Goal: Task Accomplishment & Management: Use online tool/utility

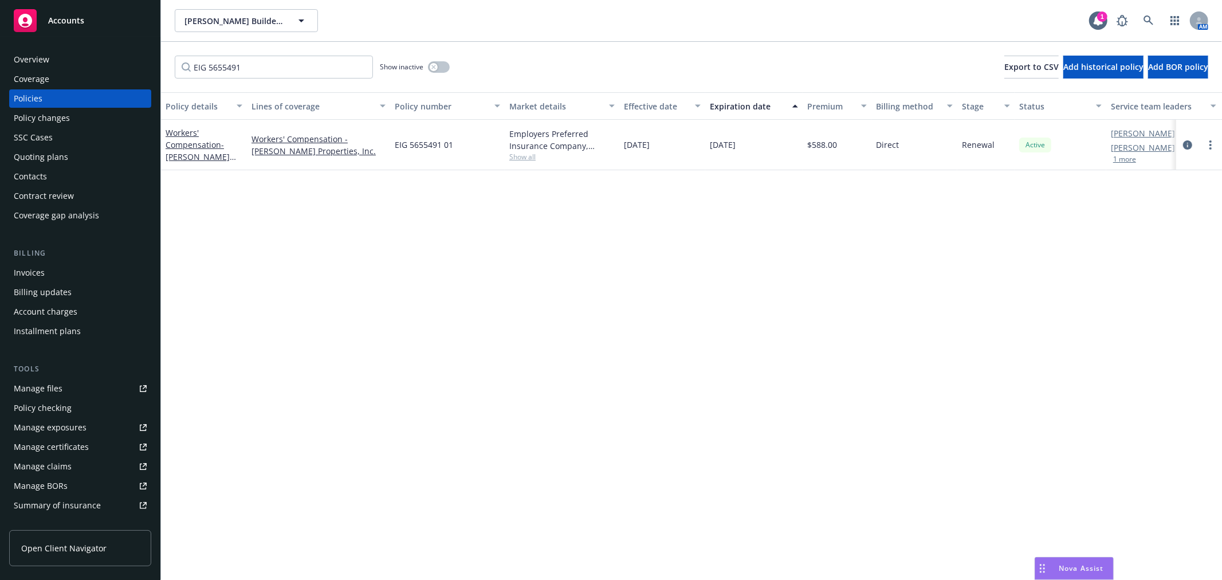
drag, startPoint x: 0, startPoint y: 0, endPoint x: 84, endPoint y: 10, distance: 84.9
click at [84, 10] on div "Accounts" at bounding box center [80, 20] width 133 height 23
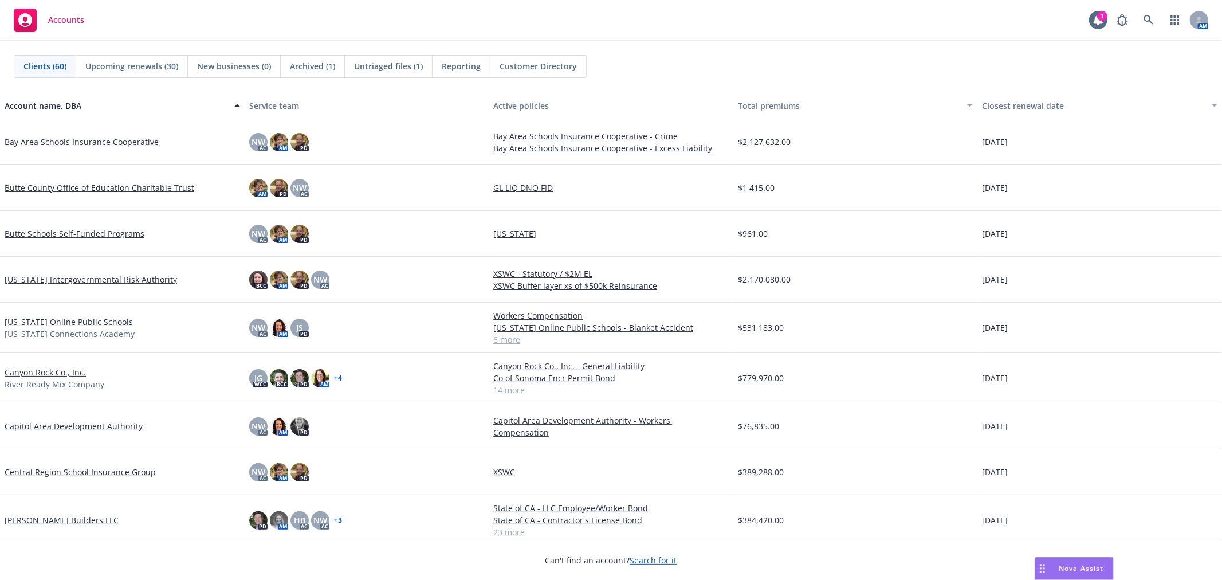
click at [387, 72] on div "Untriaged files (1)" at bounding box center [389, 67] width 88 height 22
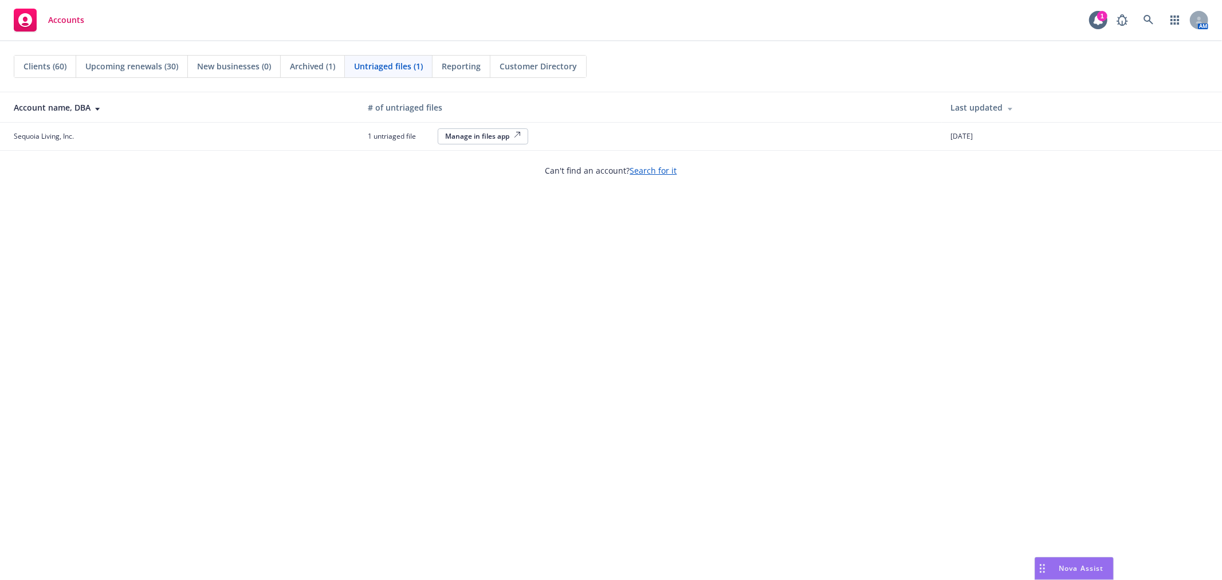
click at [451, 62] on span "Reporting" at bounding box center [461, 66] width 39 height 12
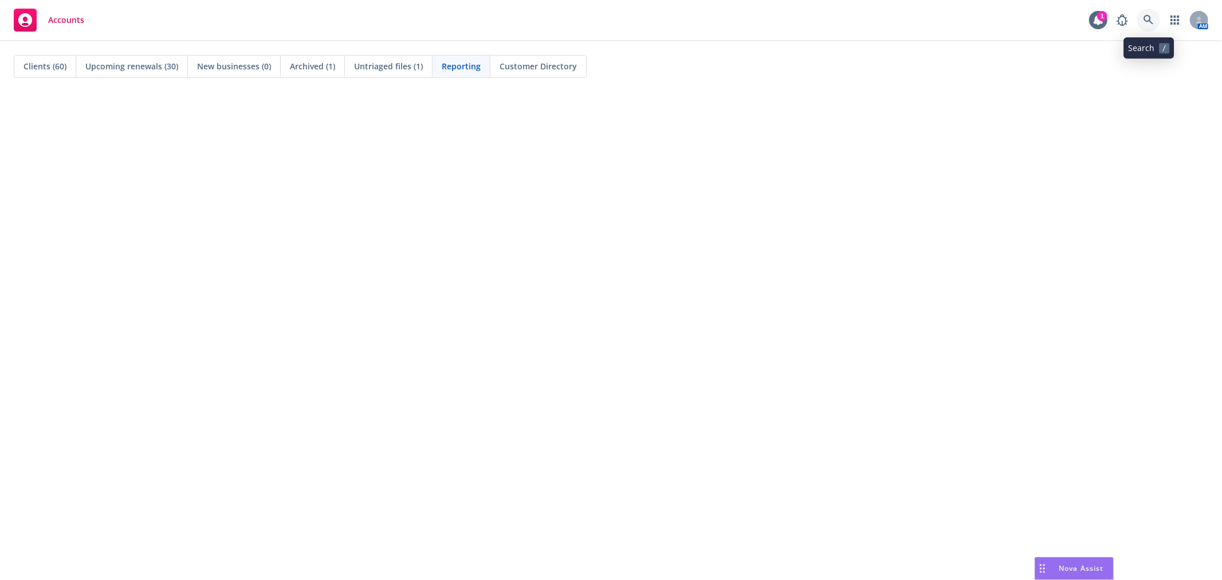
click at [1149, 20] on icon at bounding box center [1149, 20] width 10 height 10
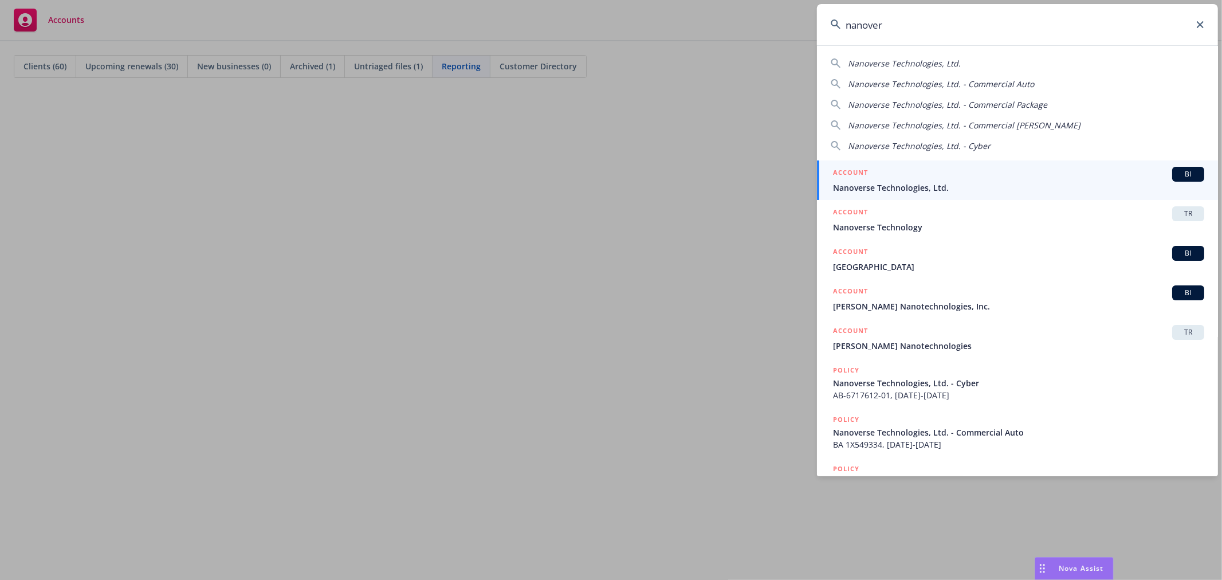
type input "nanover"
click at [924, 193] on span "Nanoverse Technologies, Ltd." at bounding box center [1018, 188] width 371 height 12
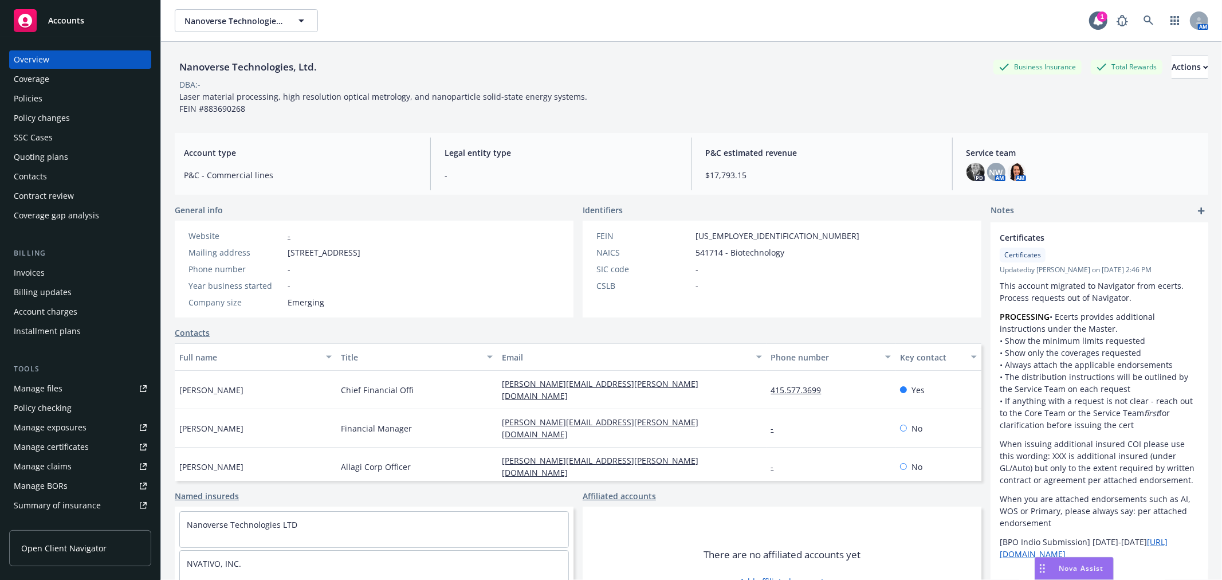
click at [92, 394] on link "Manage files" at bounding box center [80, 388] width 142 height 18
click at [1144, 20] on icon at bounding box center [1149, 20] width 10 height 10
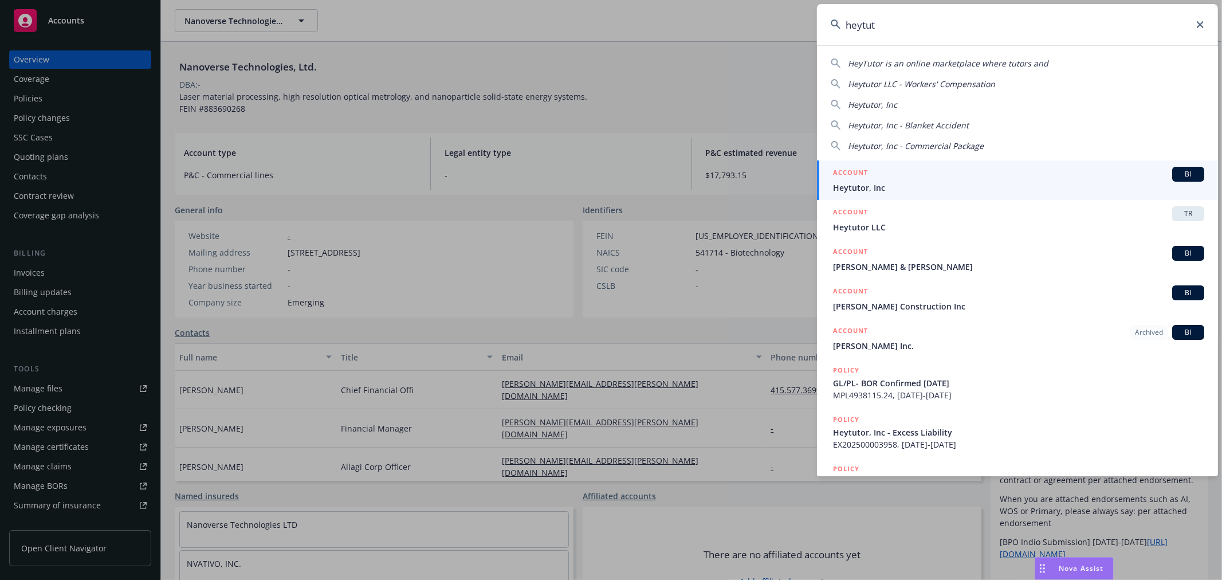
type input "heytut"
click at [1029, 186] on span "Heytutor, Inc" at bounding box center [1018, 188] width 371 height 12
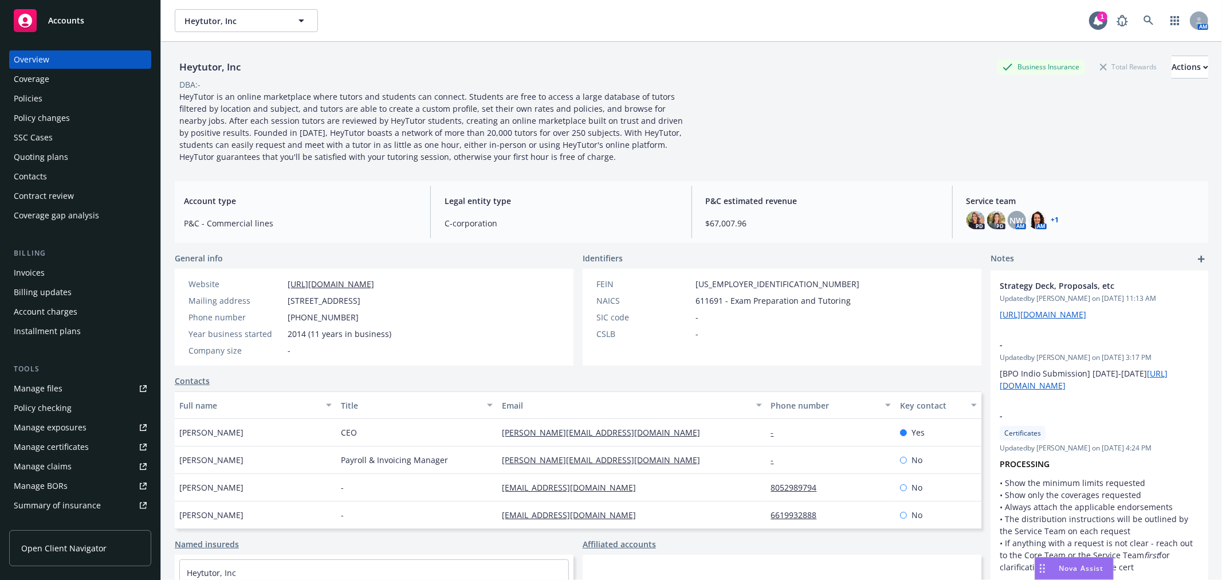
click at [115, 115] on div "Policy changes" at bounding box center [80, 118] width 133 height 18
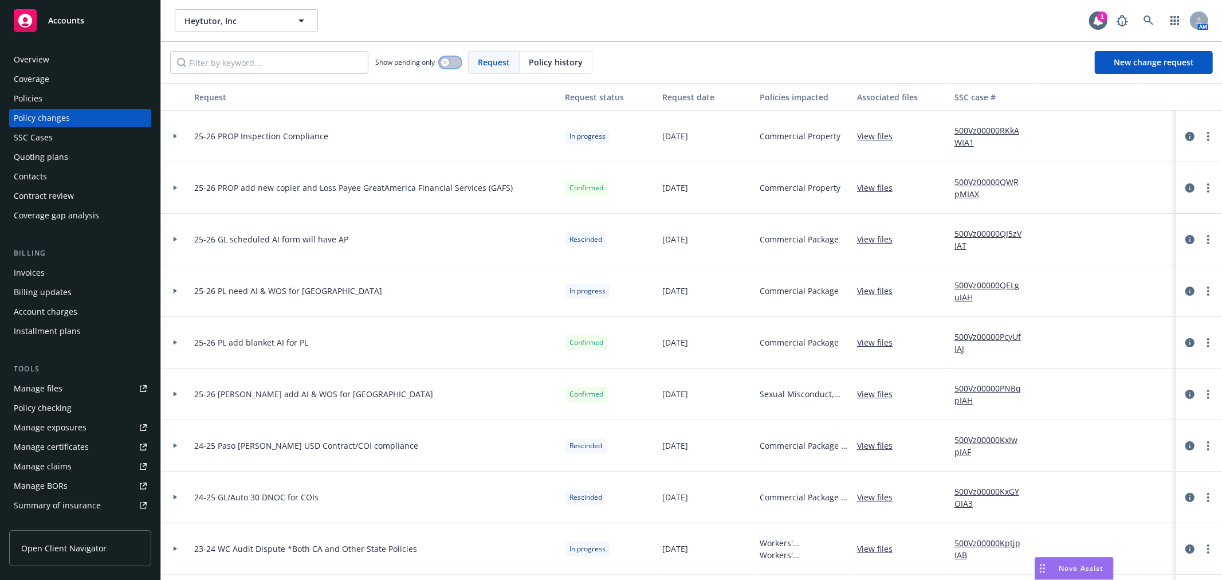
click at [451, 61] on button "button" at bounding box center [451, 62] width 22 height 11
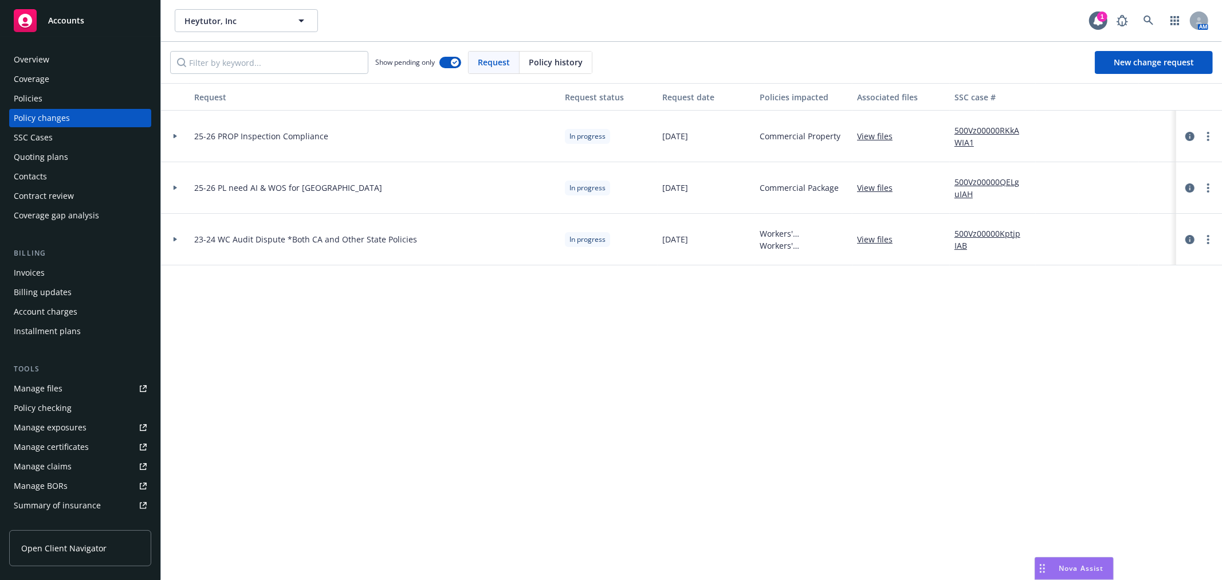
click at [73, 101] on div "Policies" at bounding box center [80, 98] width 133 height 18
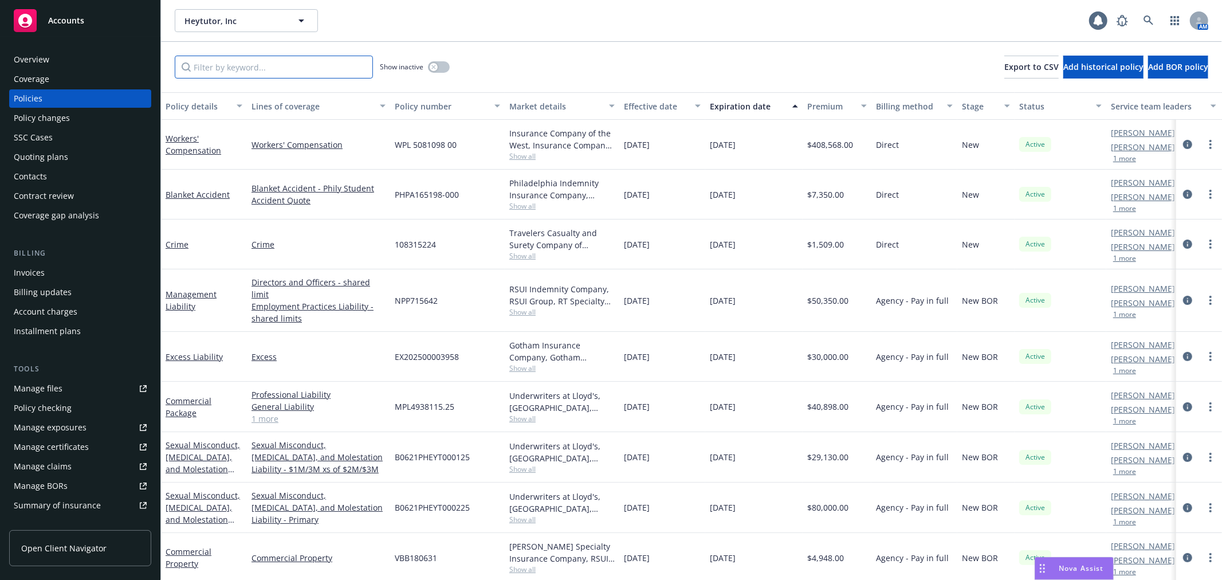
click at [243, 58] on input "Filter by keyword..." at bounding box center [274, 67] width 198 height 23
click at [212, 442] on link "Sexual Misconduct, Physical Abuse, and Molestation Liability - XS SAM" at bounding box center [203, 468] width 75 height 59
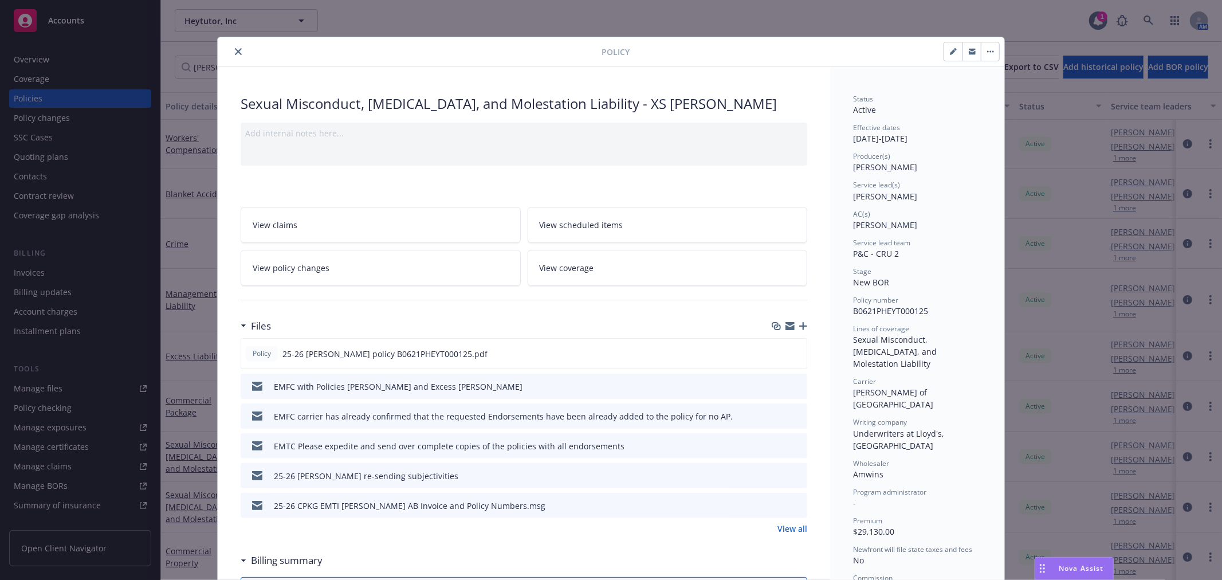
click at [235, 52] on icon "close" at bounding box center [238, 51] width 7 height 7
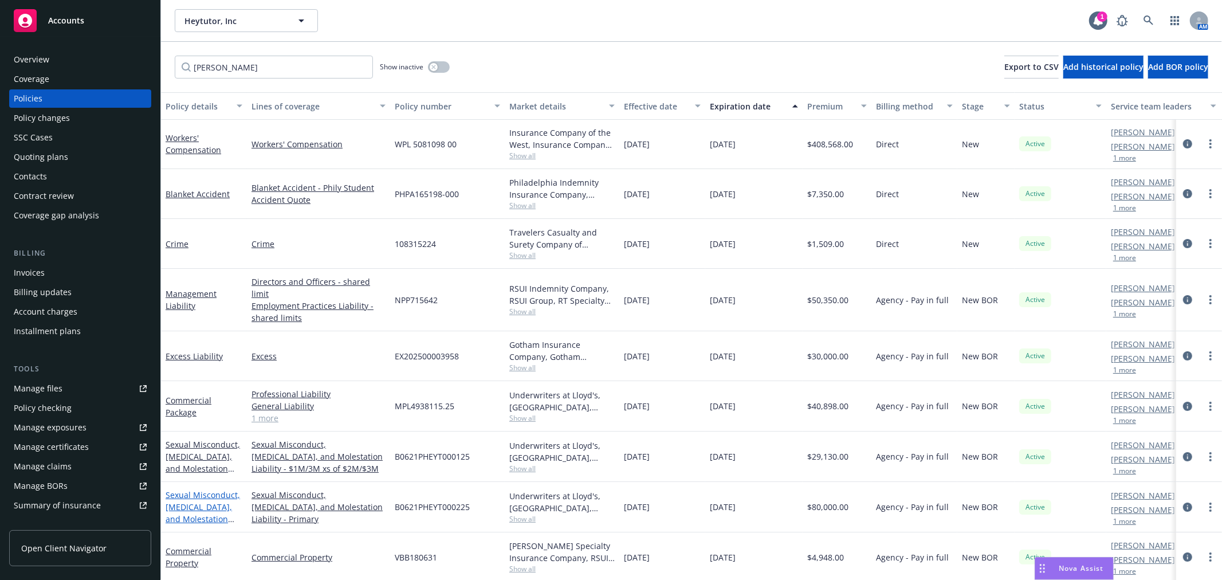
click at [213, 489] on link "Sexual Misconduct, Physical Abuse, and Molestation Liability - Primary SAM" at bounding box center [203, 518] width 75 height 59
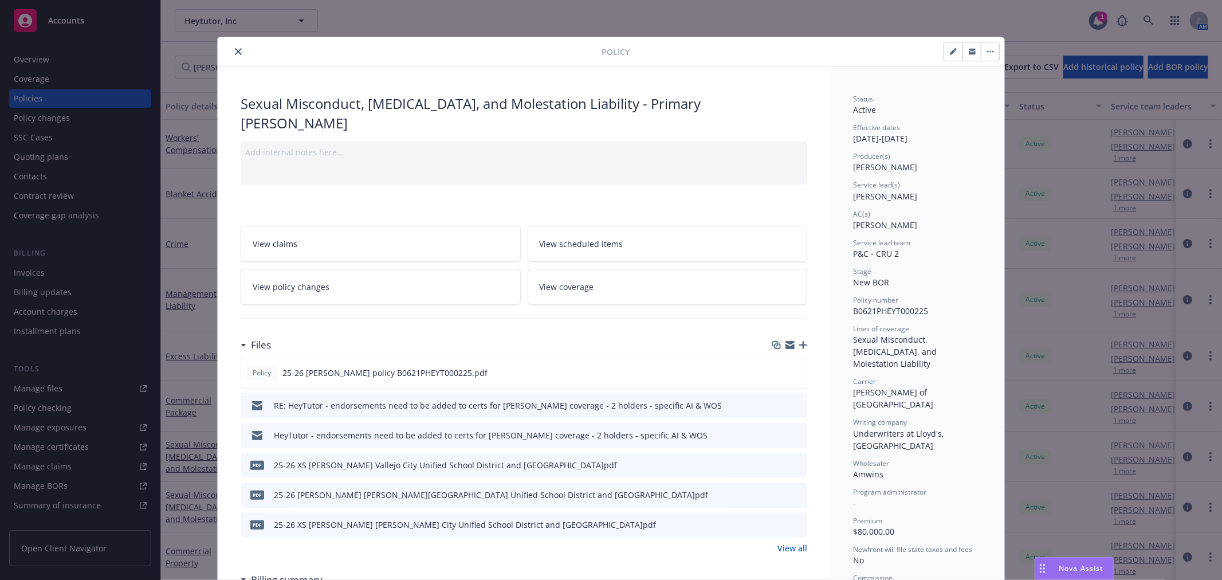
click at [236, 53] on icon "close" at bounding box center [238, 51] width 7 height 7
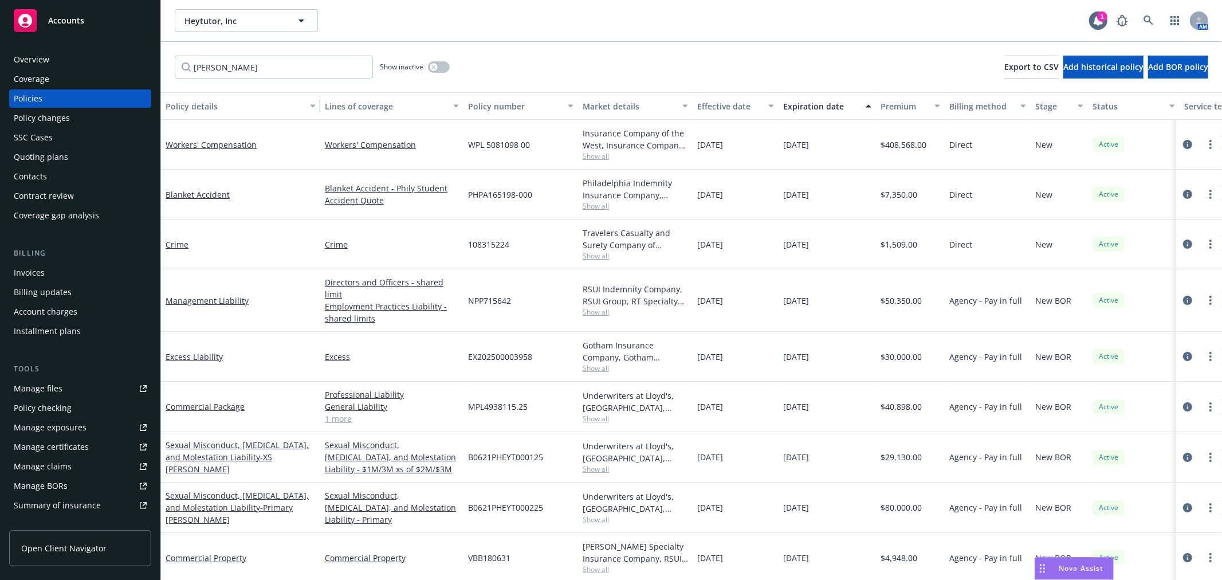
drag, startPoint x: 244, startPoint y: 111, endPoint x: 317, endPoint y: 123, distance: 74.4
click at [317, 123] on div "Policy details Lines of coverage Policy number Market details Effective date Ex…" at bounding box center [691, 336] width 1061 height 488
click at [275, 490] on link "Sexual Misconduct, Physical Abuse, and Molestation Liability - Primary SAM" at bounding box center [237, 507] width 143 height 35
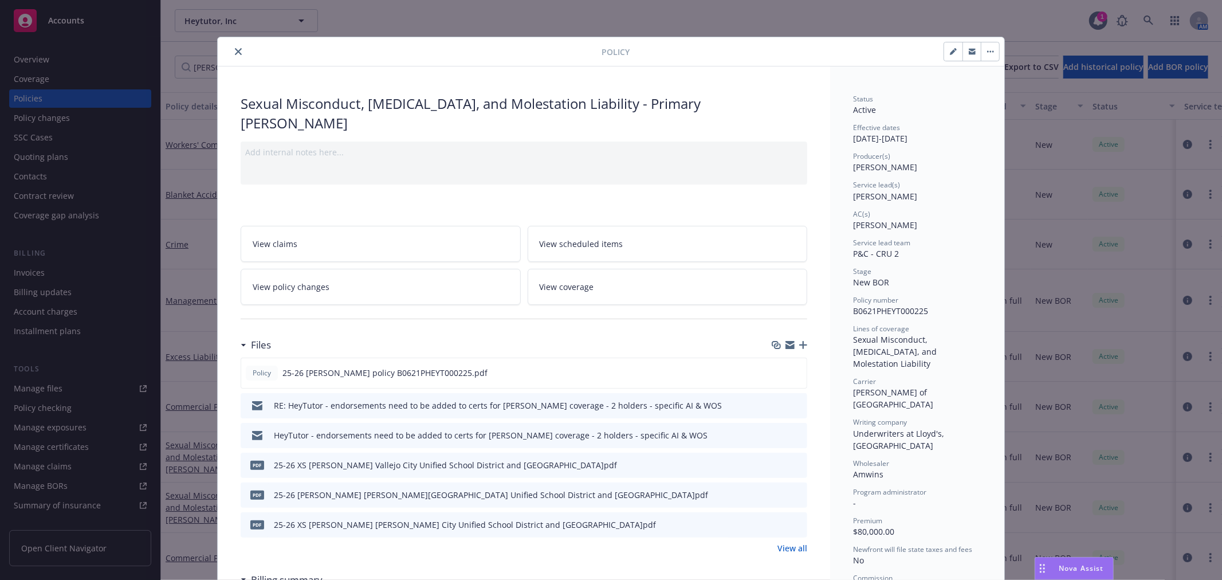
scroll to position [34, 0]
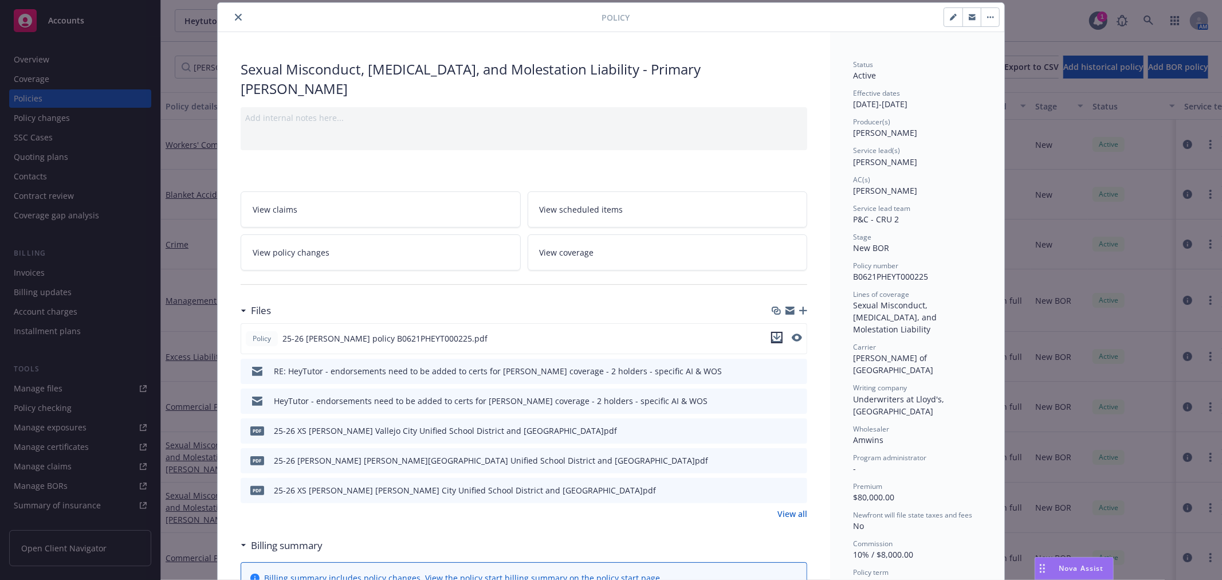
click at [774, 333] on icon "download file" at bounding box center [777, 336] width 7 height 7
drag, startPoint x: 236, startPoint y: 19, endPoint x: 236, endPoint y: 33, distance: 13.2
click at [236, 19] on icon "close" at bounding box center [238, 17] width 7 height 7
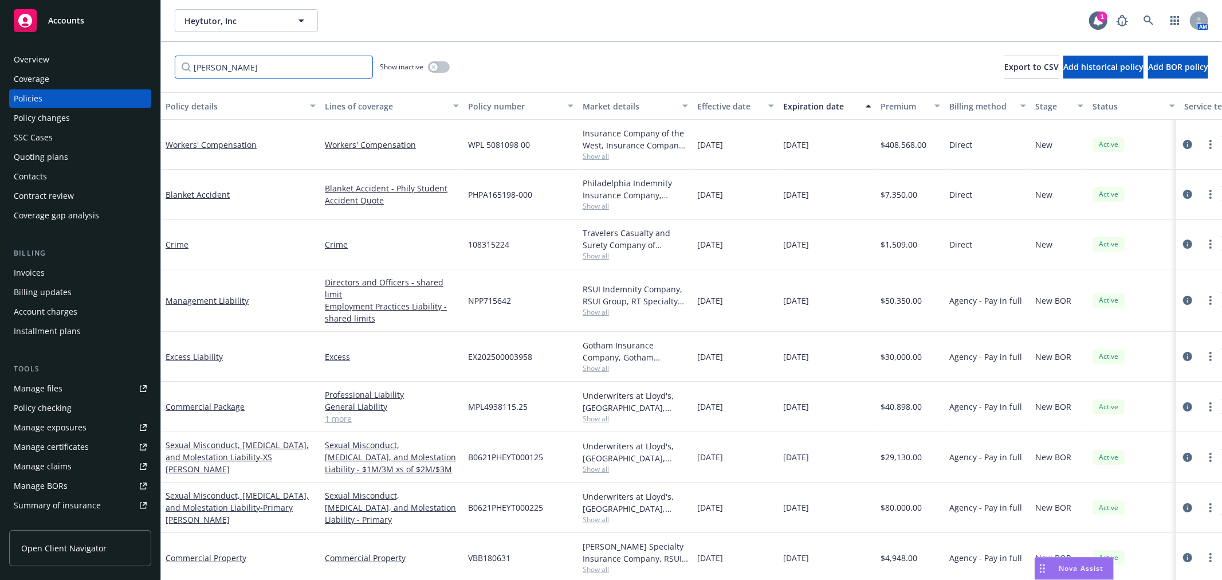
drag, startPoint x: 243, startPoint y: 72, endPoint x: 186, endPoint y: 68, distance: 56.9
click at [186, 68] on input "sam" at bounding box center [274, 67] width 198 height 23
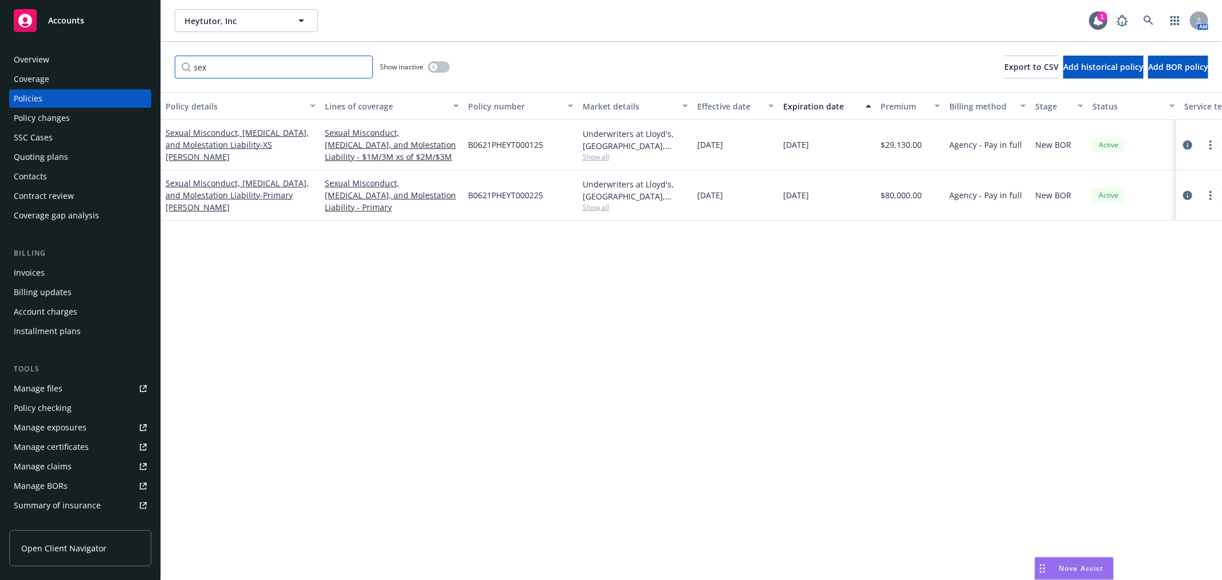
type input "sex"
click at [433, 65] on icon "button" at bounding box center [434, 67] width 5 height 5
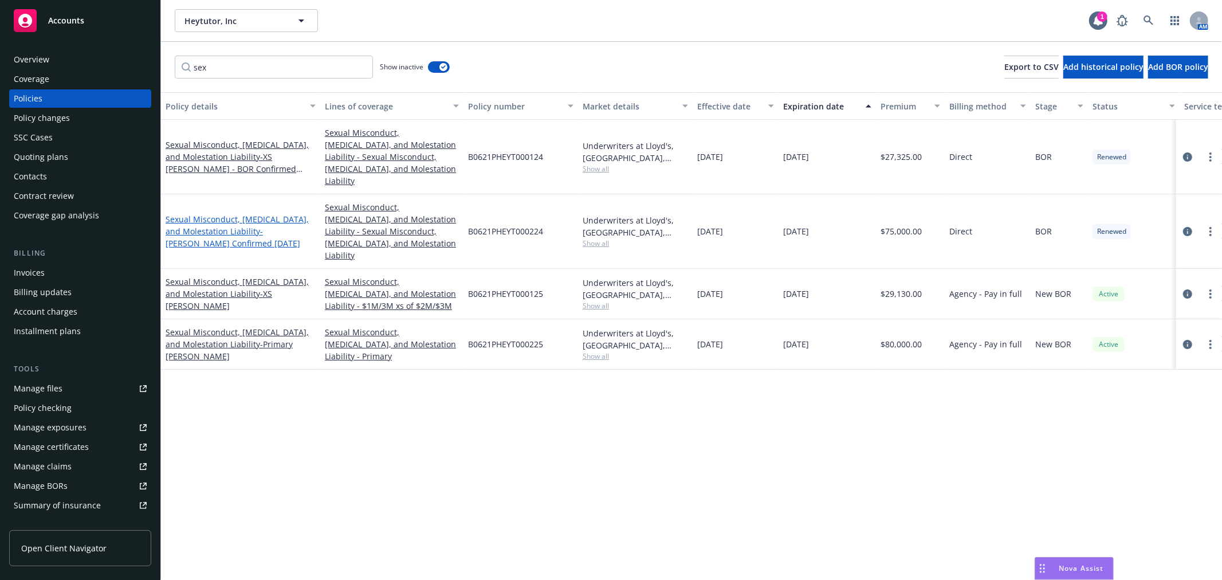
click at [218, 214] on link "Sexual Misconduct, Physical Abuse, and Molestation Liability - SAM - BOR Confir…" at bounding box center [237, 231] width 143 height 35
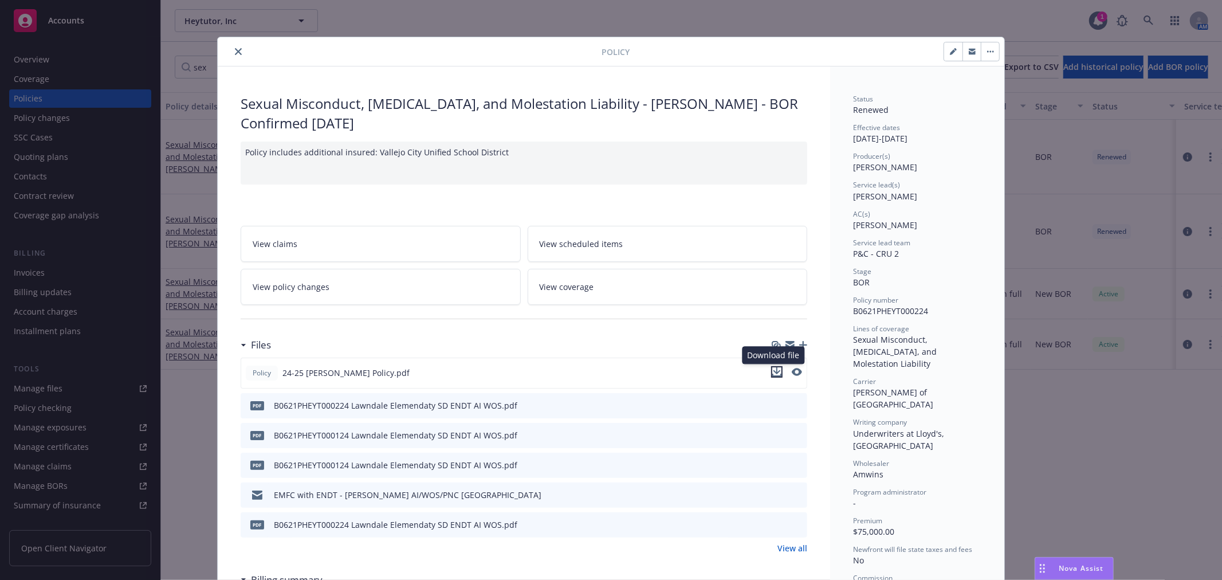
click at [775, 374] on icon "download file" at bounding box center [777, 371] width 9 height 9
click at [235, 53] on icon "close" at bounding box center [238, 51] width 7 height 7
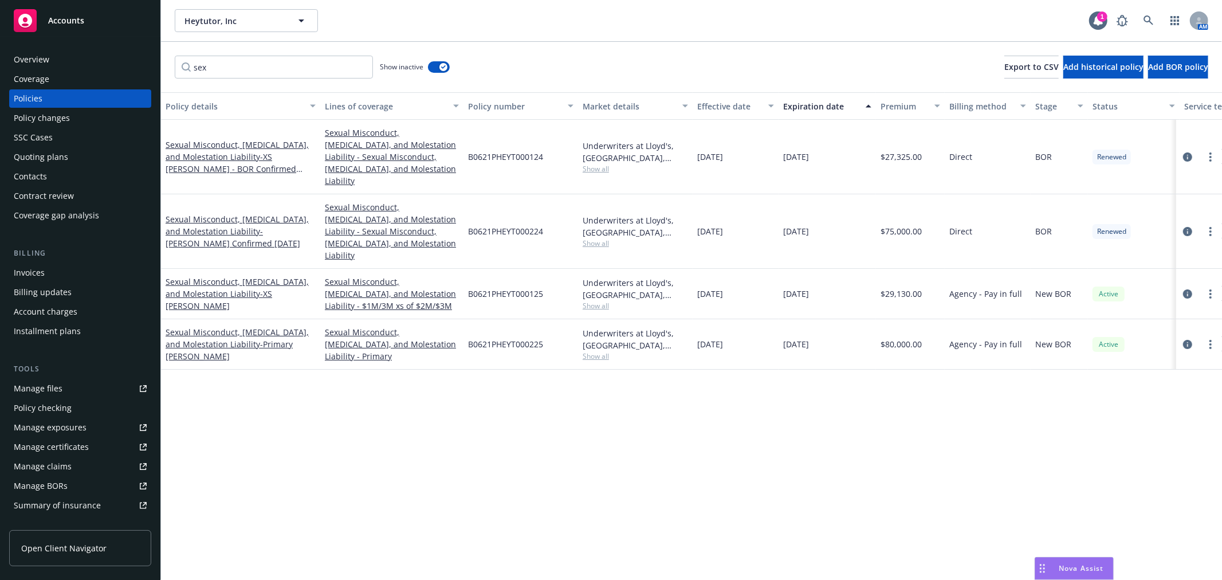
click at [95, 405] on div "Policy checking" at bounding box center [80, 408] width 133 height 18
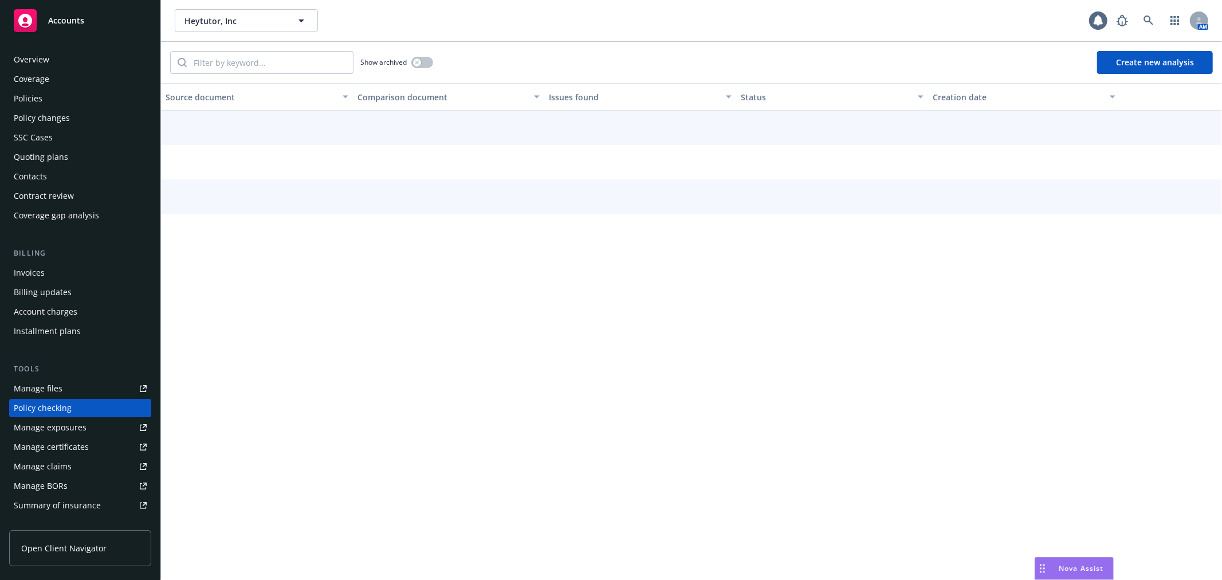
scroll to position [99, 0]
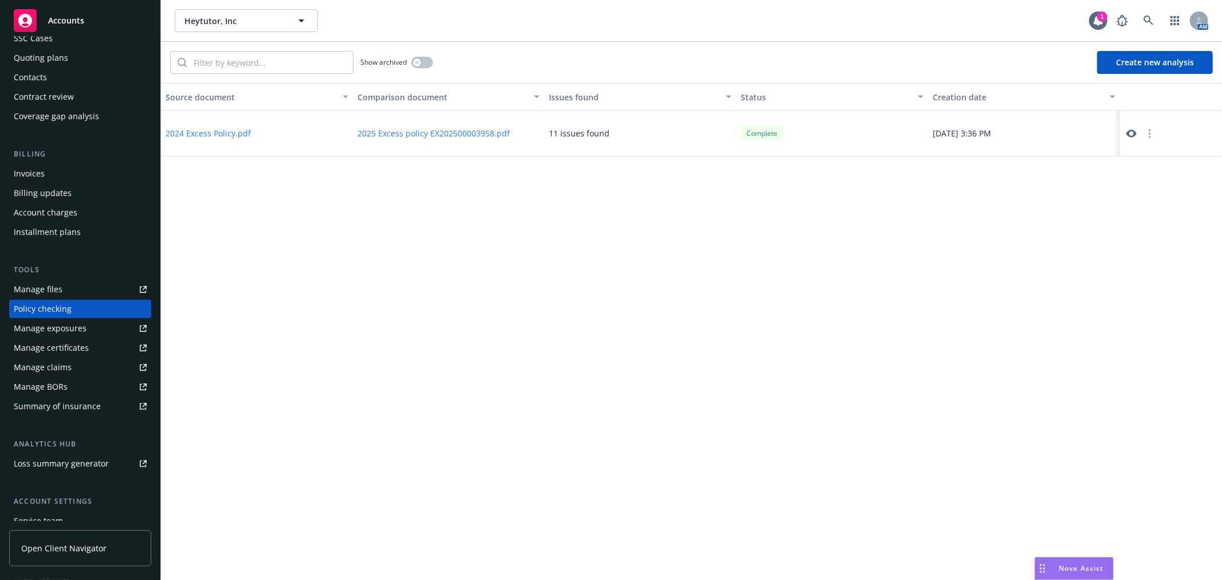
click at [1175, 56] on button "Create new analysis" at bounding box center [1155, 62] width 116 height 23
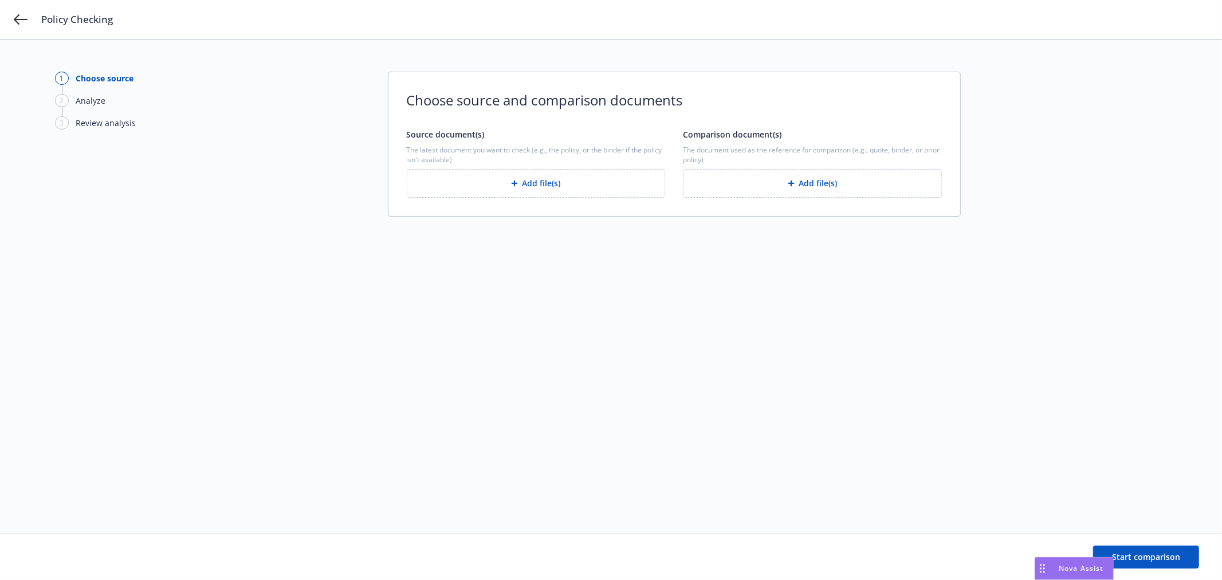
click at [597, 178] on button "Add file(s)" at bounding box center [536, 183] width 258 height 29
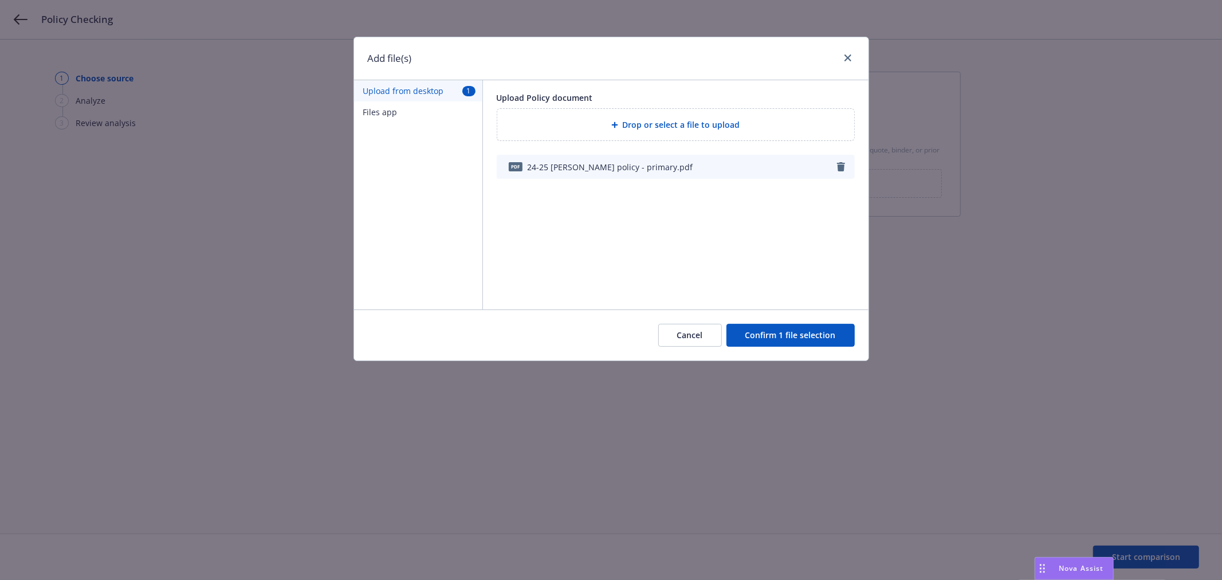
click at [793, 334] on button "Confirm 1 file selection" at bounding box center [791, 335] width 128 height 23
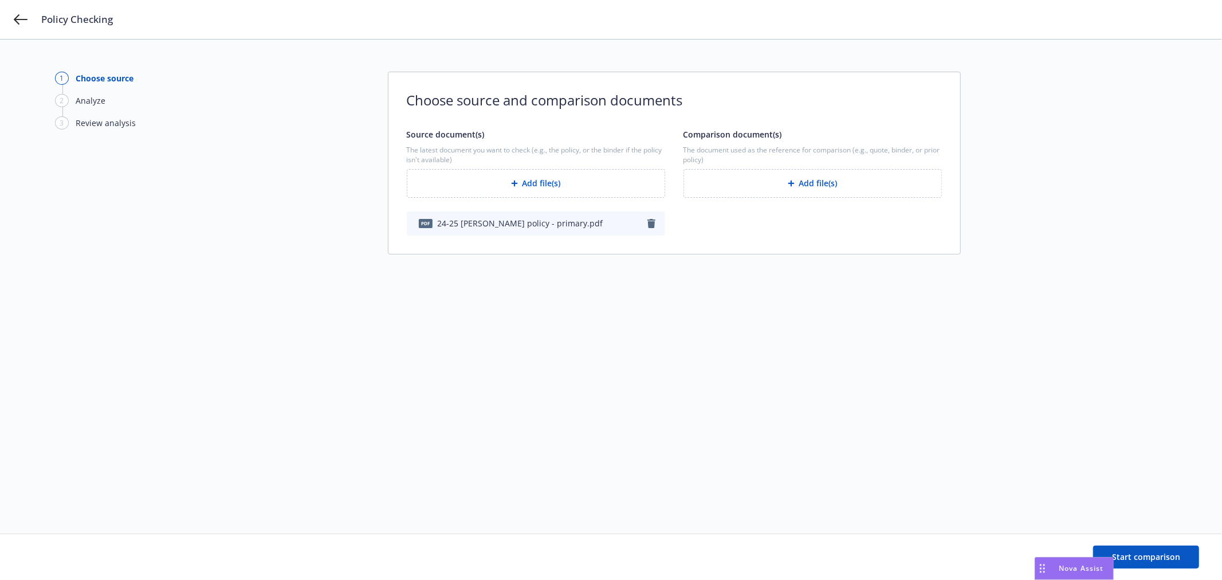
click at [829, 192] on button "Add file(s)" at bounding box center [813, 183] width 258 height 29
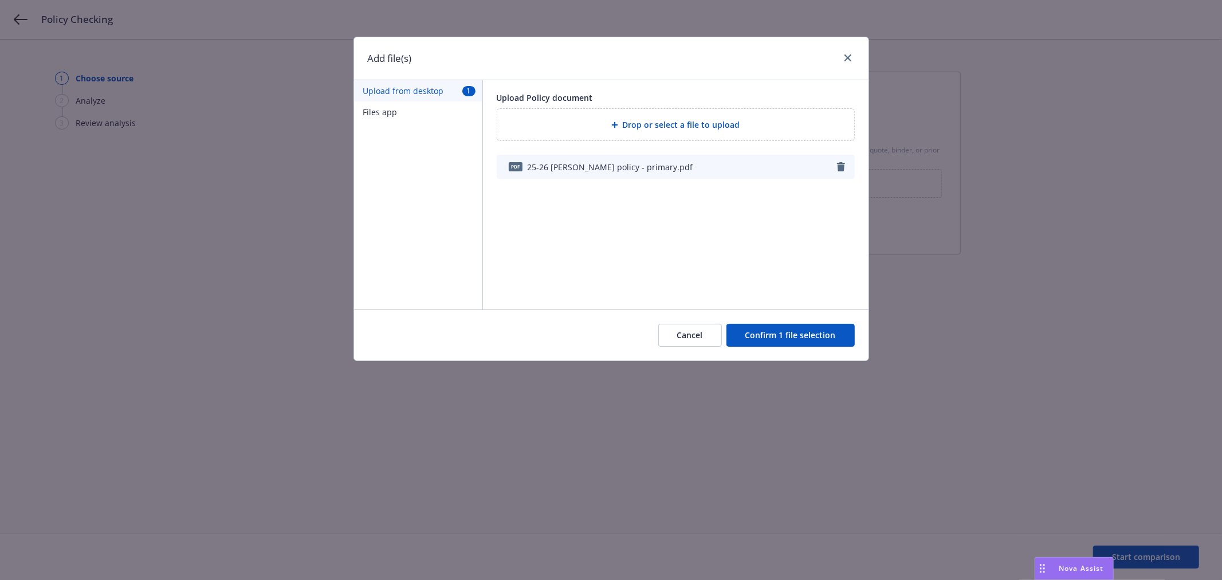
click at [797, 329] on button "Confirm 1 file selection" at bounding box center [791, 335] width 128 height 23
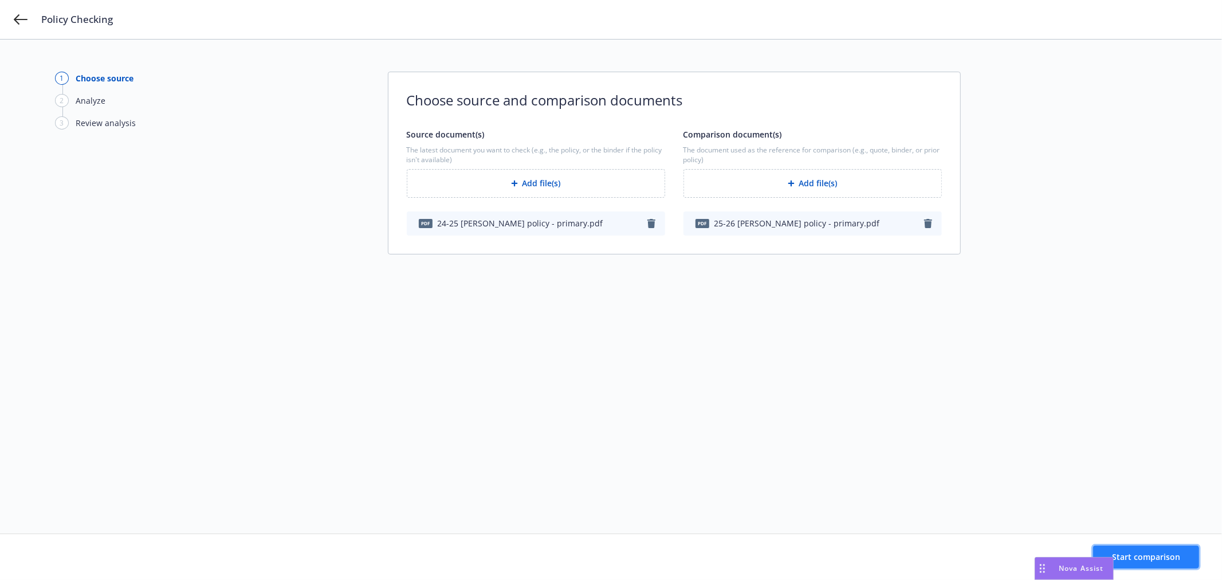
click at [1154, 555] on span "Start comparison" at bounding box center [1146, 556] width 68 height 11
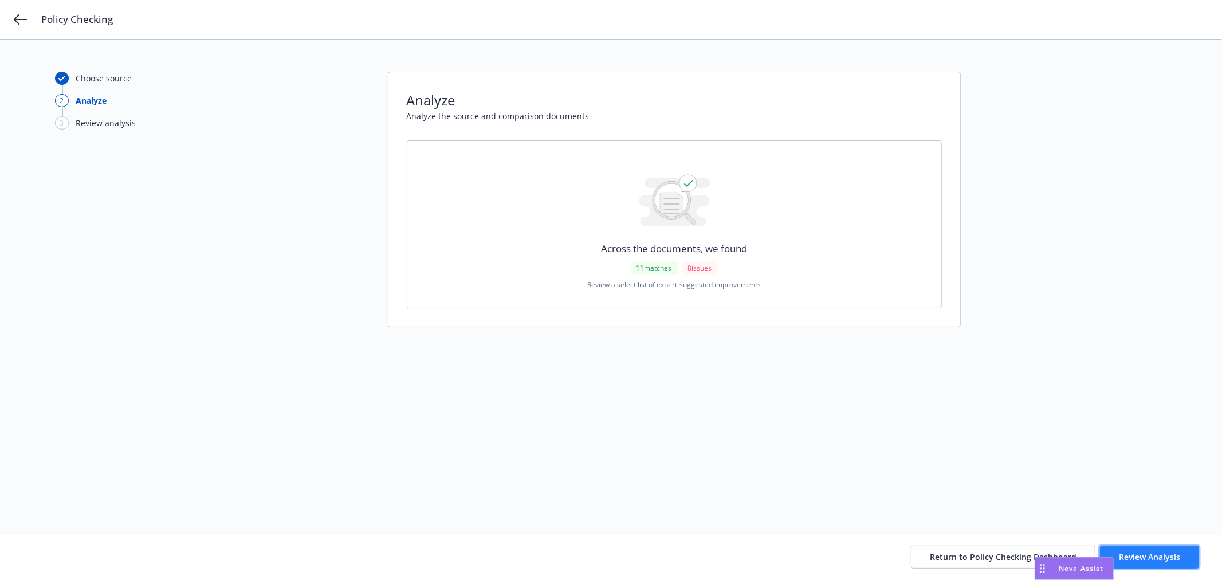
click at [1155, 559] on span "Review Analysis" at bounding box center [1149, 556] width 61 height 11
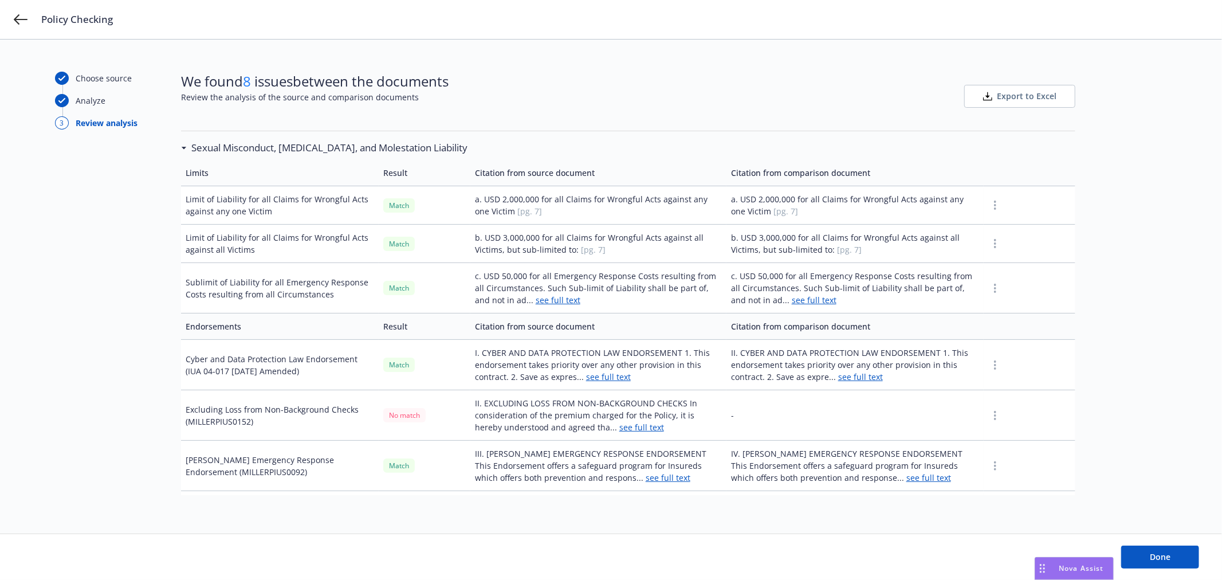
scroll to position [445, 0]
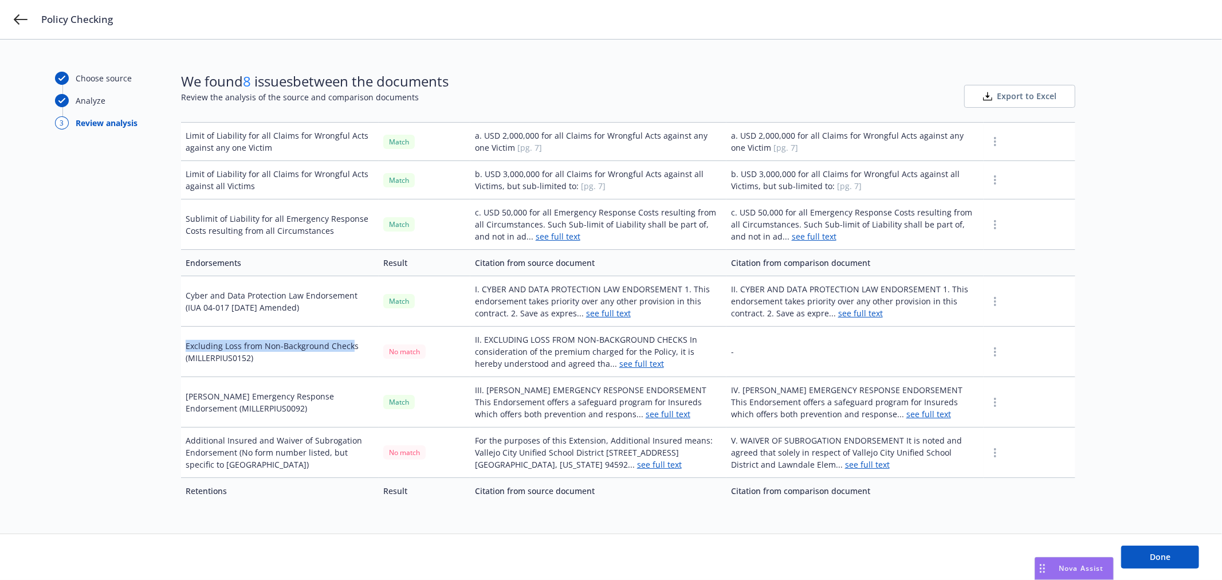
drag, startPoint x: 187, startPoint y: 356, endPoint x: 351, endPoint y: 352, distance: 164.0
click at [351, 352] on td "Excluding Loss from Non-Background Checks (MILLERPIUS0152)" at bounding box center [280, 352] width 198 height 50
copy td "Excluding Loss from Non-Background Check"
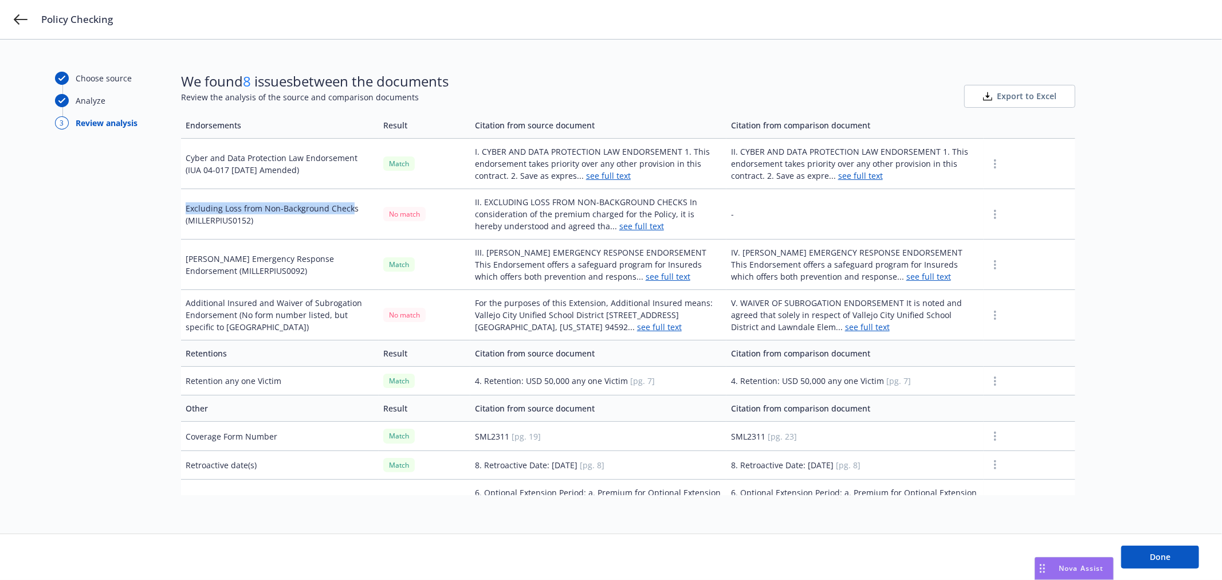
scroll to position [631, 0]
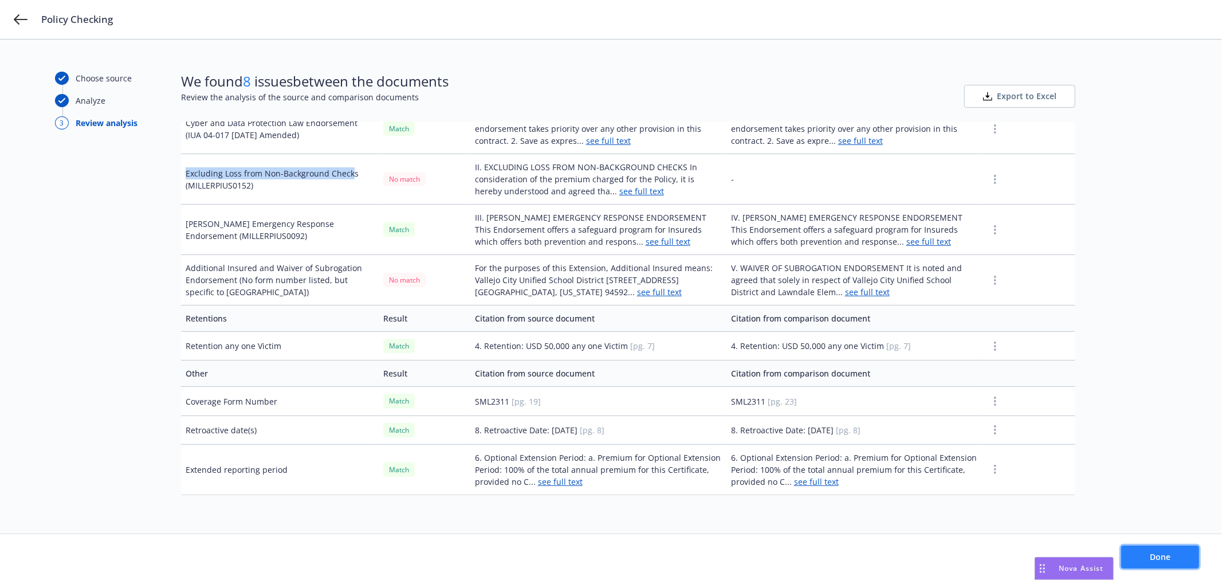
click at [1178, 550] on button "Done" at bounding box center [1161, 557] width 78 height 23
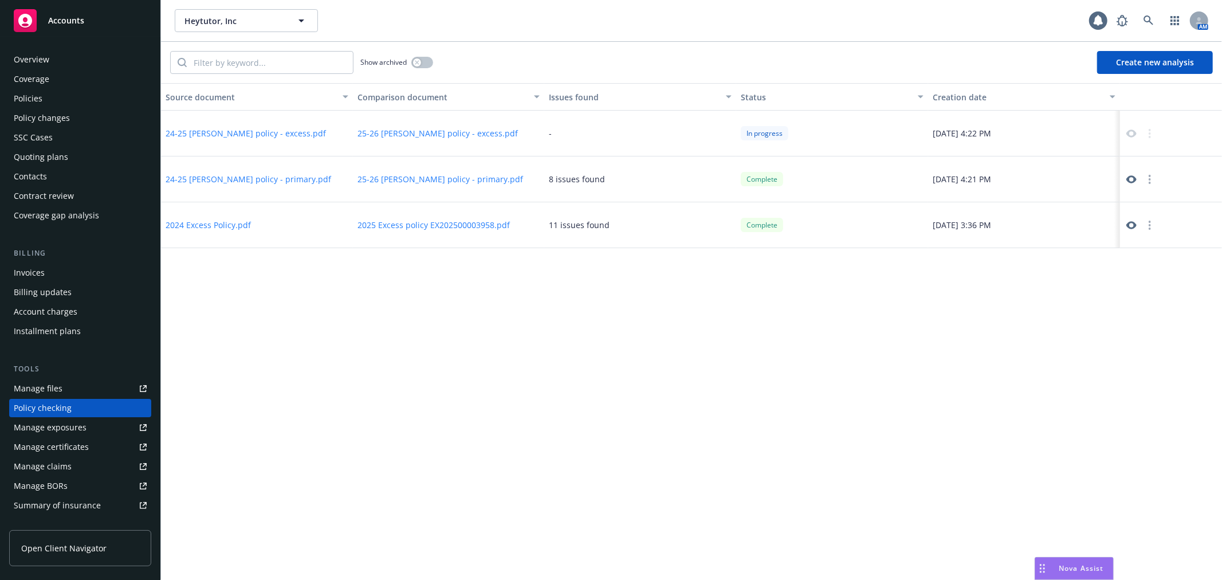
scroll to position [99, 0]
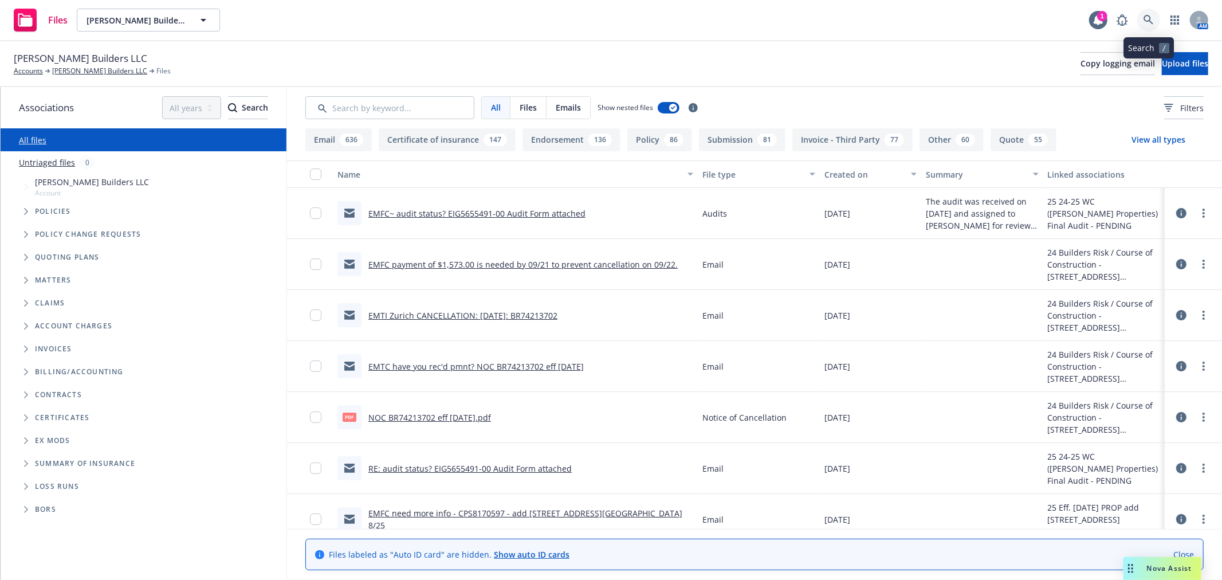
click at [1144, 17] on icon at bounding box center [1149, 20] width 10 height 10
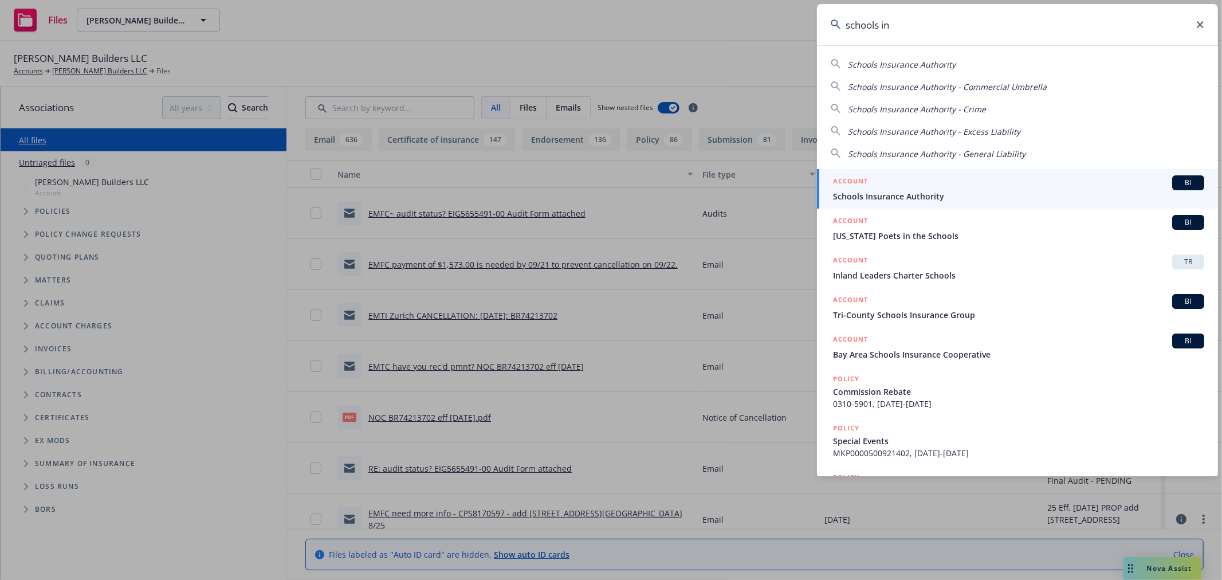
type input "schools in"
click at [959, 192] on span "Schools Insurance Authority" at bounding box center [1018, 196] width 371 height 12
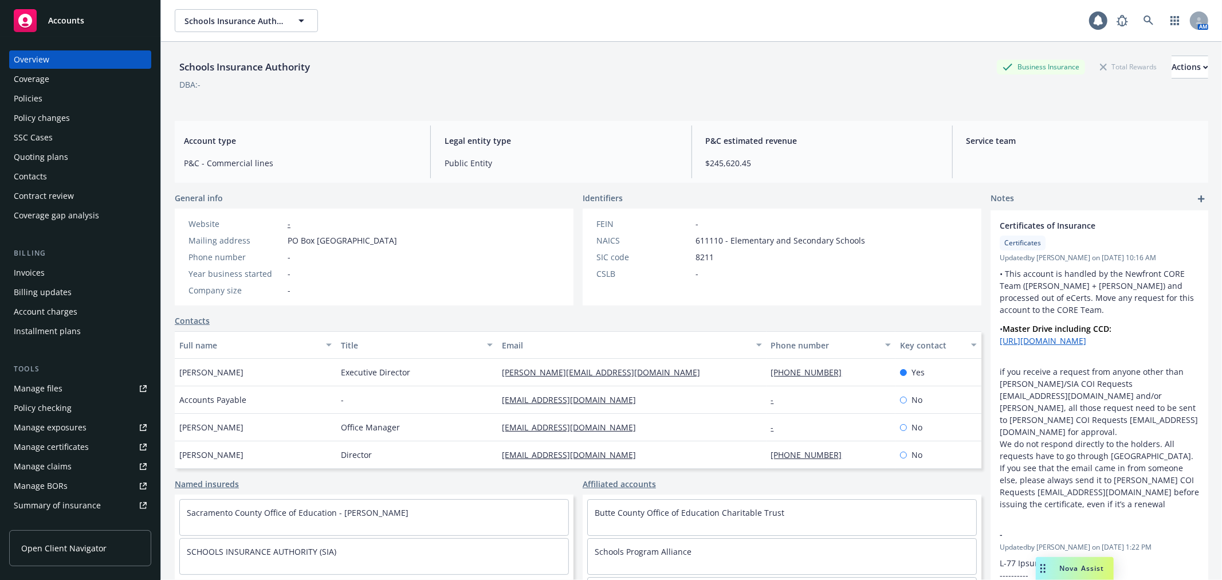
click at [30, 96] on div "Policies" at bounding box center [28, 98] width 29 height 18
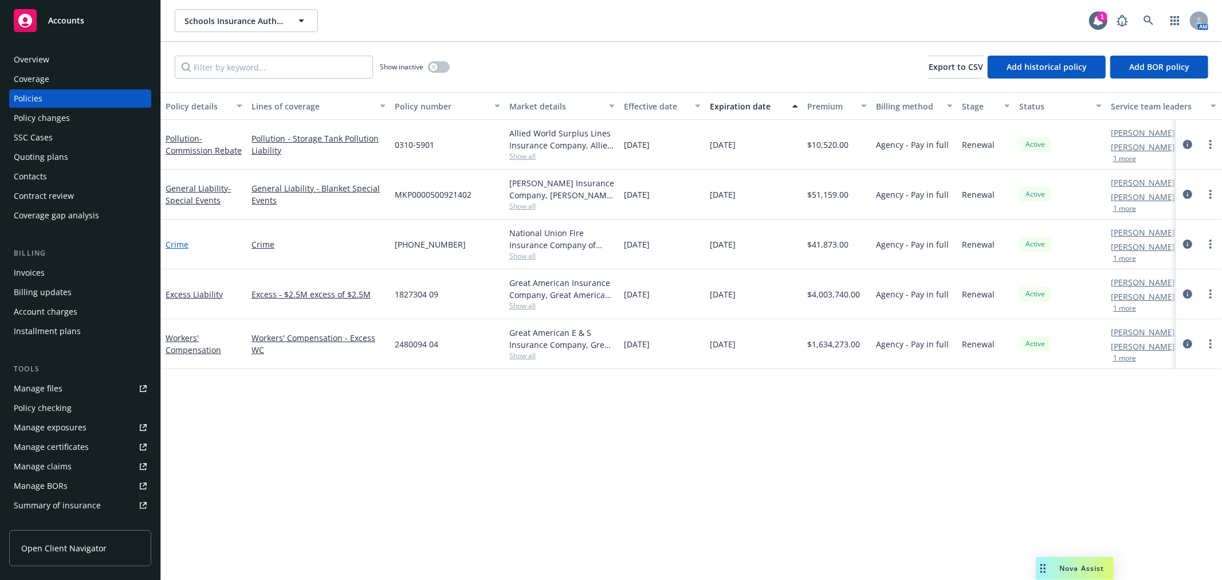
click at [178, 247] on link "Crime" at bounding box center [177, 244] width 23 height 11
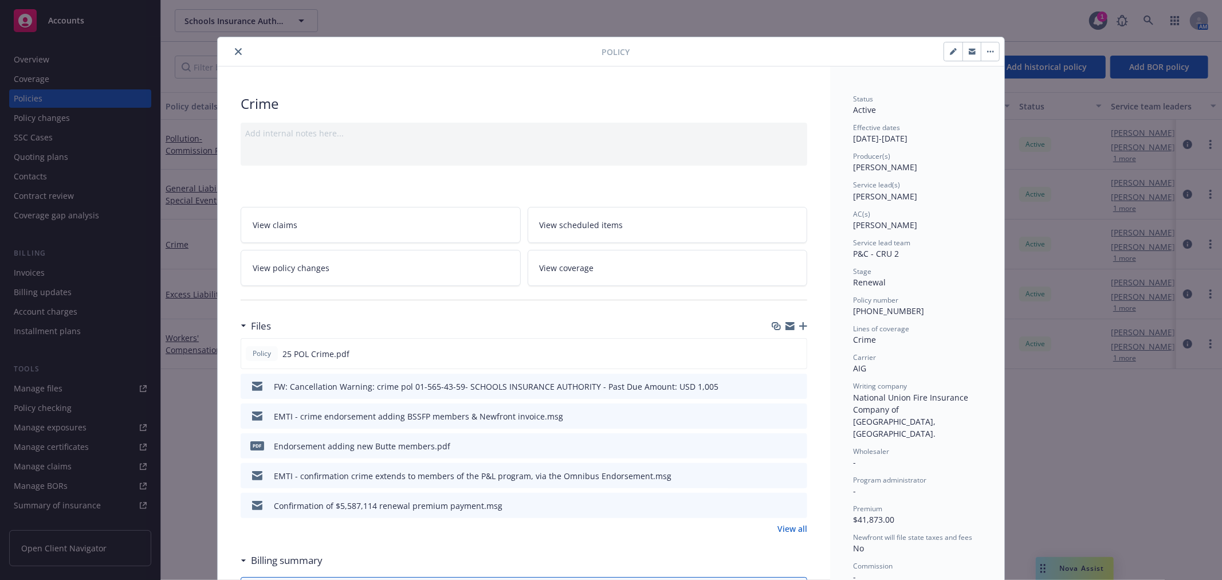
click at [791, 324] on div at bounding box center [790, 326] width 36 height 9
click at [788, 322] on icon "button" at bounding box center [790, 326] width 9 height 9
click at [235, 49] on icon "close" at bounding box center [238, 51] width 7 height 7
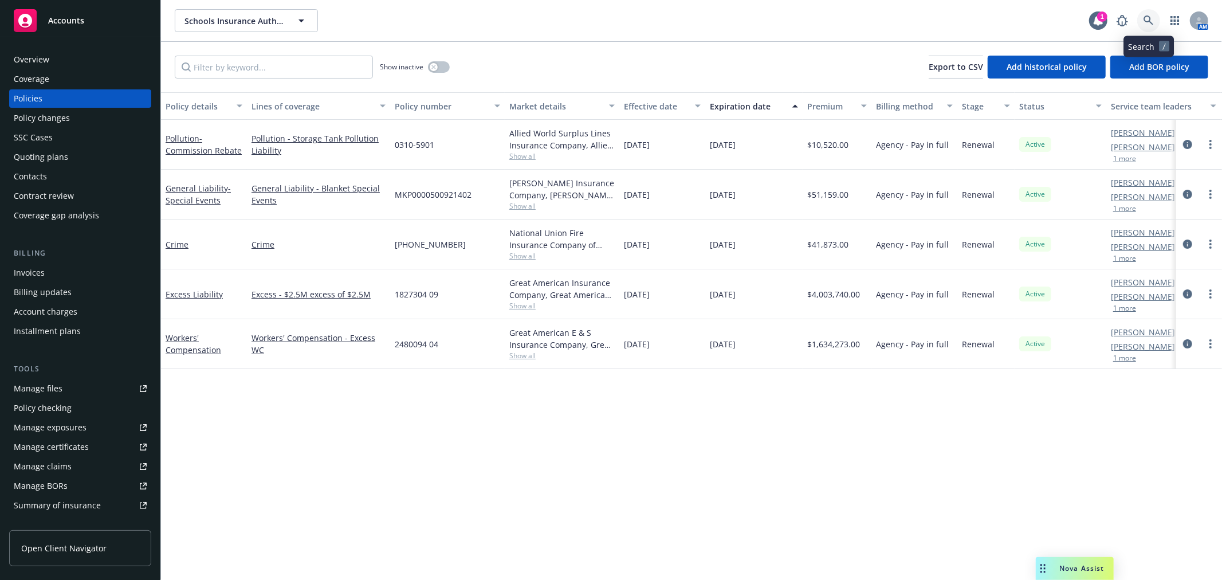
click at [1155, 20] on link at bounding box center [1149, 20] width 23 height 23
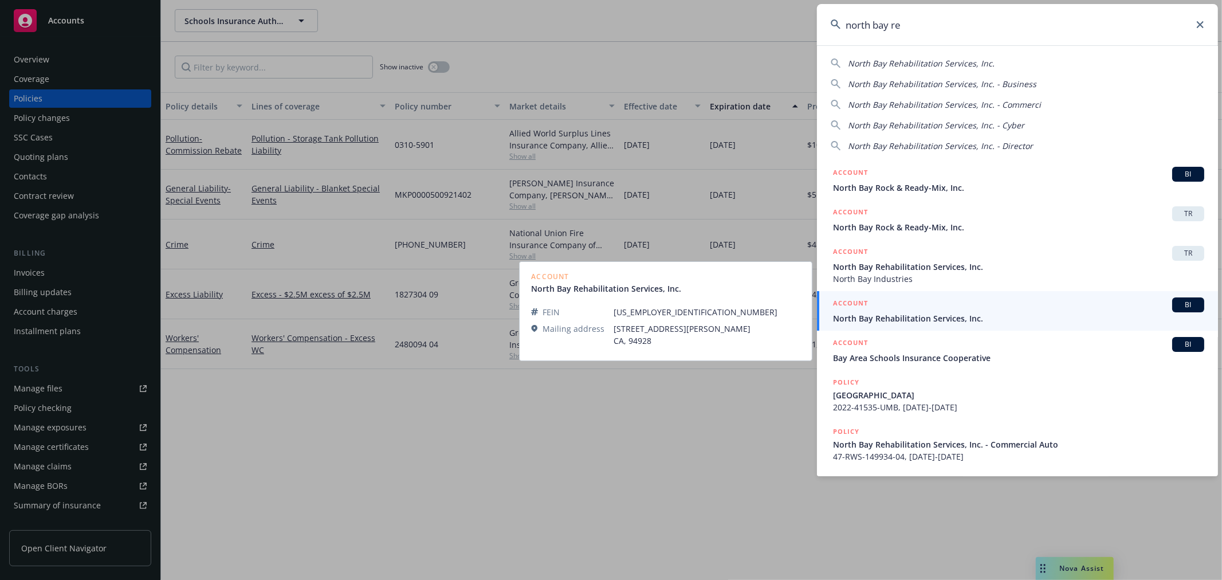
type input "north bay re"
click at [1009, 316] on span "North Bay Rehabilitation Services, Inc." at bounding box center [1018, 318] width 371 height 12
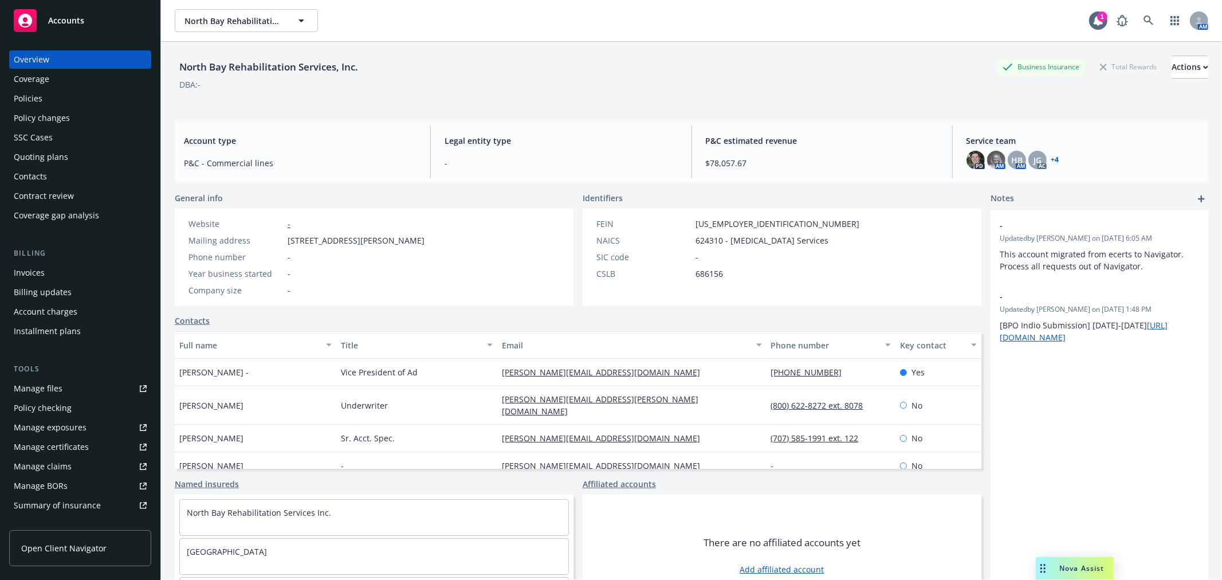
click at [92, 399] on div "Policy checking" at bounding box center [80, 408] width 133 height 18
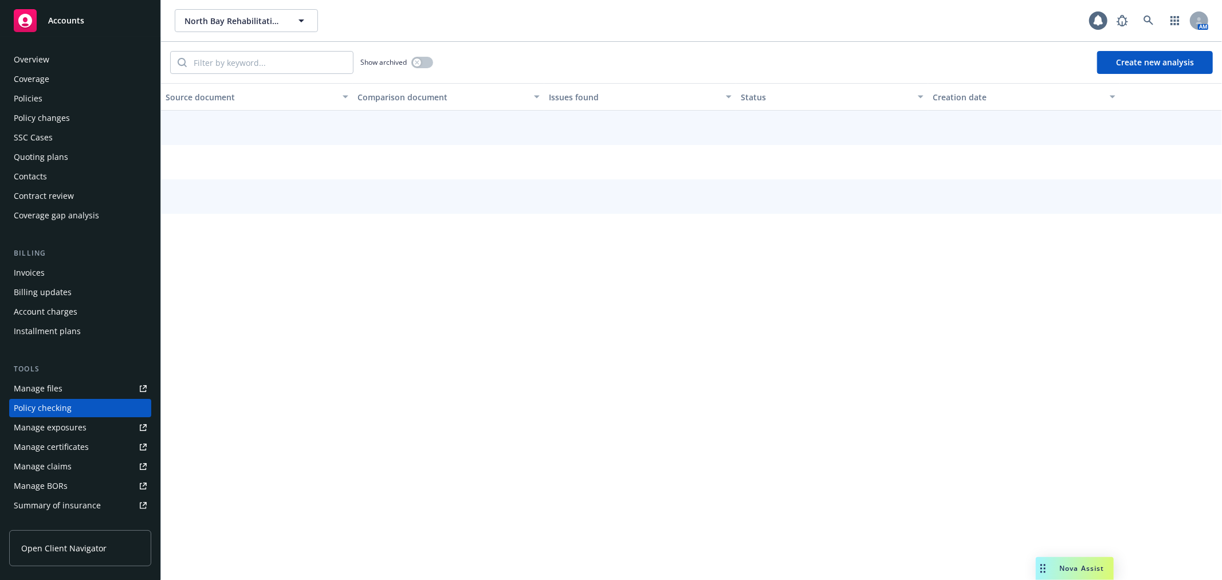
scroll to position [99, 0]
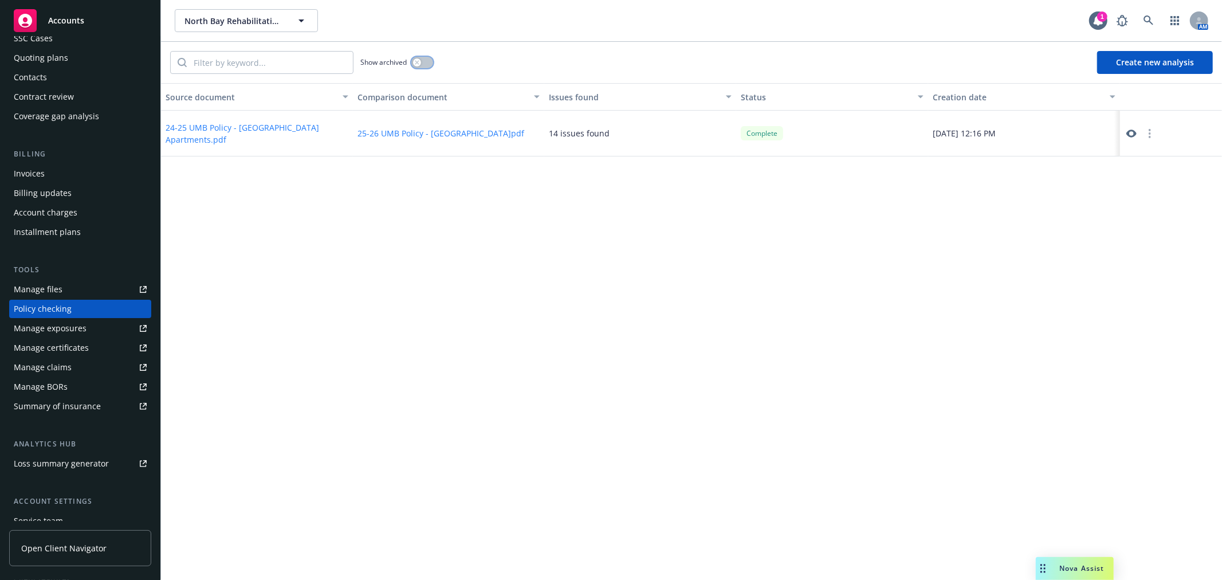
click at [425, 62] on button "button" at bounding box center [422, 62] width 22 height 11
click at [425, 62] on icon "button" at bounding box center [427, 62] width 5 height 3
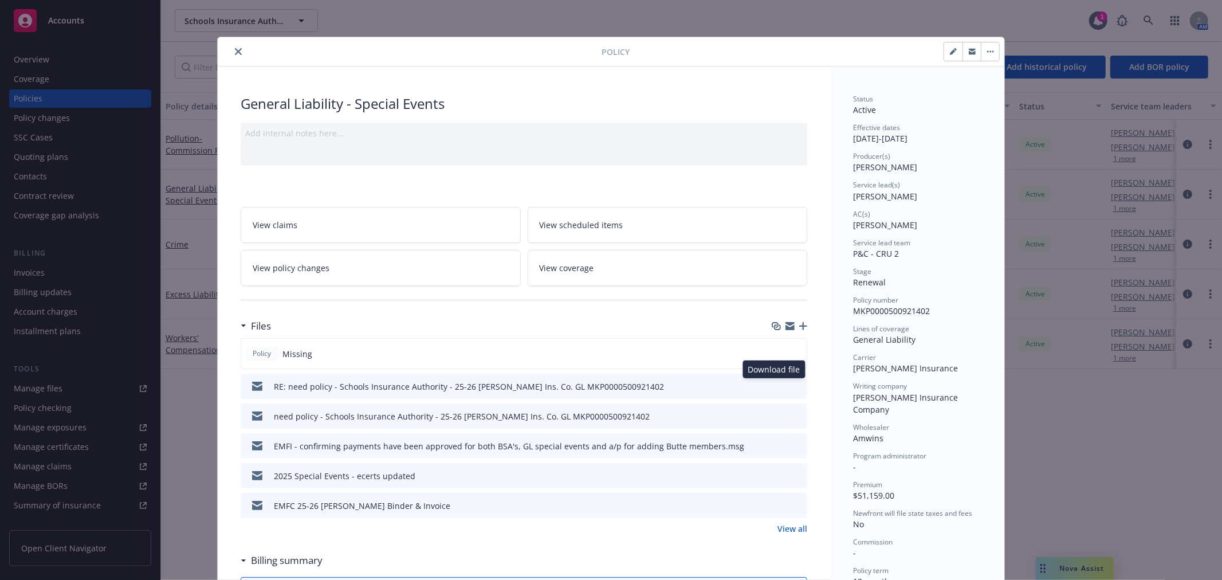
click at [773, 385] on icon "download file" at bounding box center [777, 385] width 9 height 9
